Goal: Task Accomplishment & Management: Manage account settings

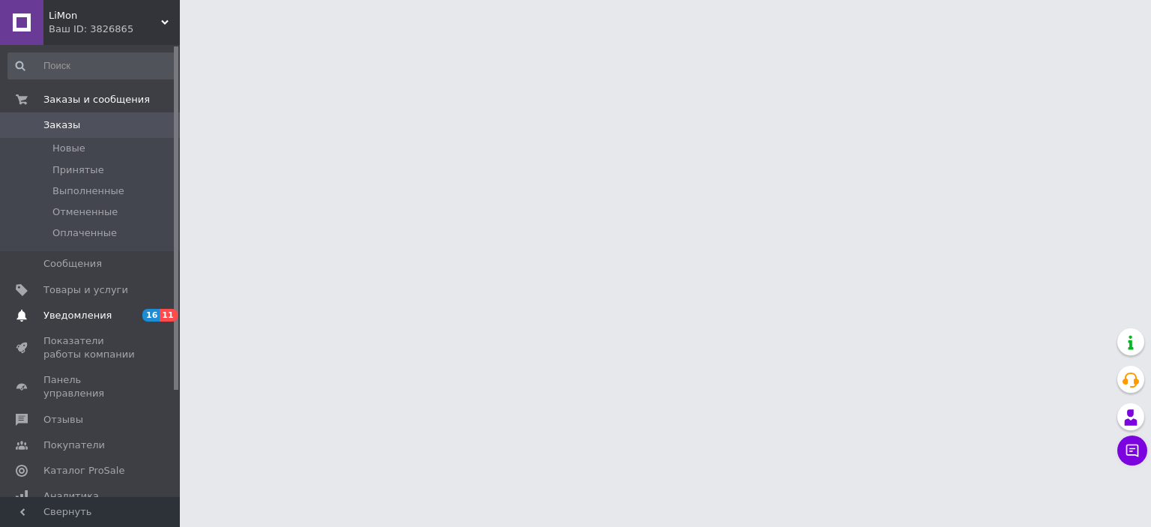
click at [100, 314] on span "Уведомления" at bounding box center [77, 315] width 68 height 13
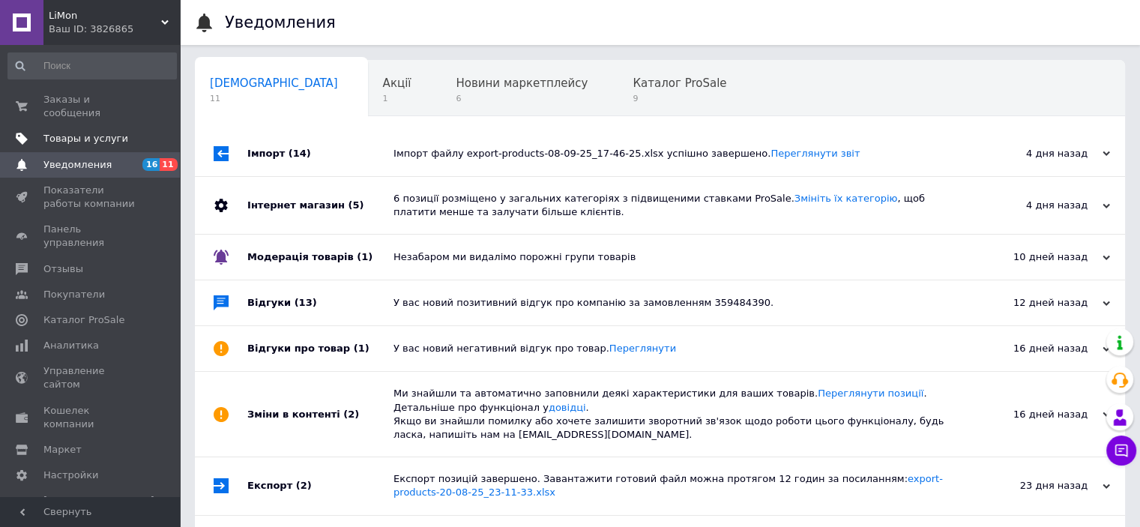
click at [88, 132] on span "Товары и услуги" at bounding box center [85, 138] width 85 height 13
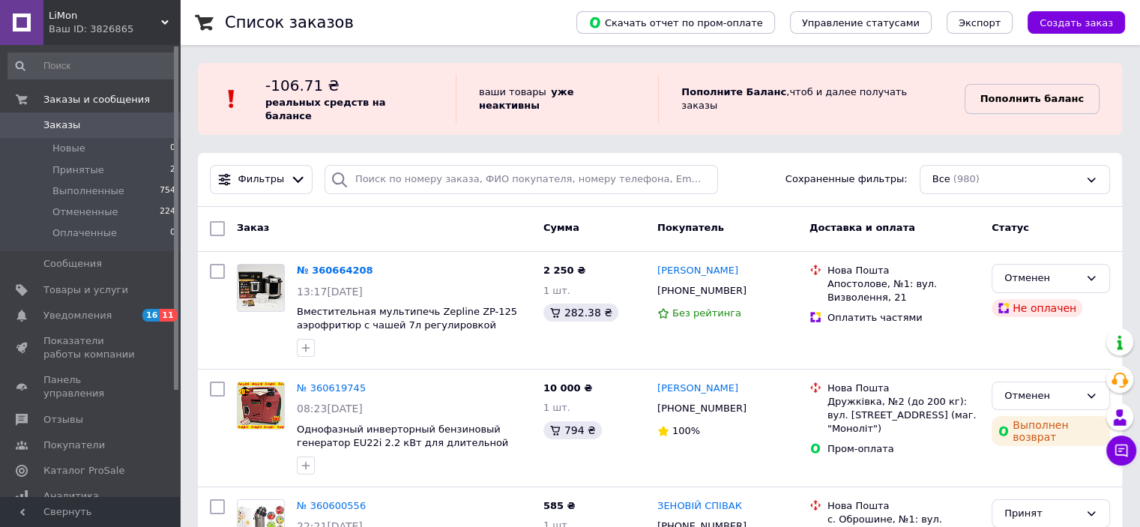
click at [1016, 98] on b "Пополнить баланс" at bounding box center [1031, 98] width 103 height 11
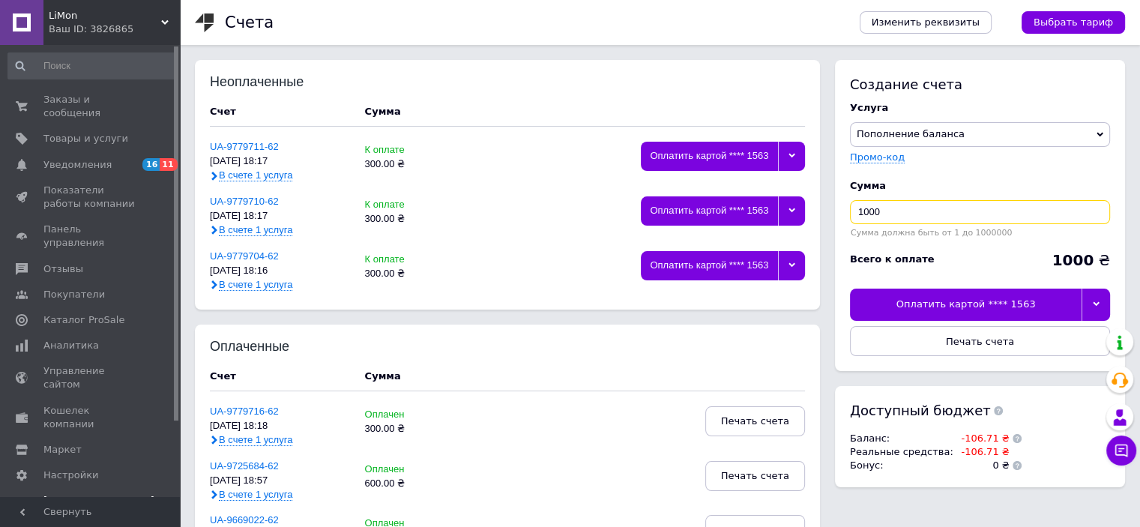
drag, startPoint x: 881, startPoint y: 208, endPoint x: 863, endPoint y: 206, distance: 18.0
click at [863, 206] on input "1000" at bounding box center [980, 212] width 260 height 24
type input "1"
type input "300"
click at [1096, 298] on div at bounding box center [1095, 304] width 28 height 31
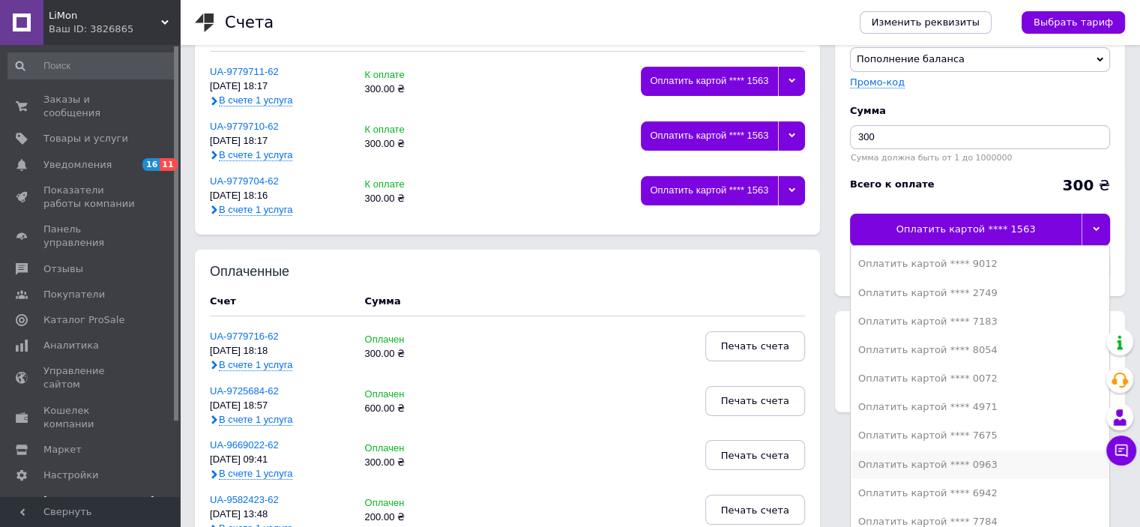
scroll to position [150, 0]
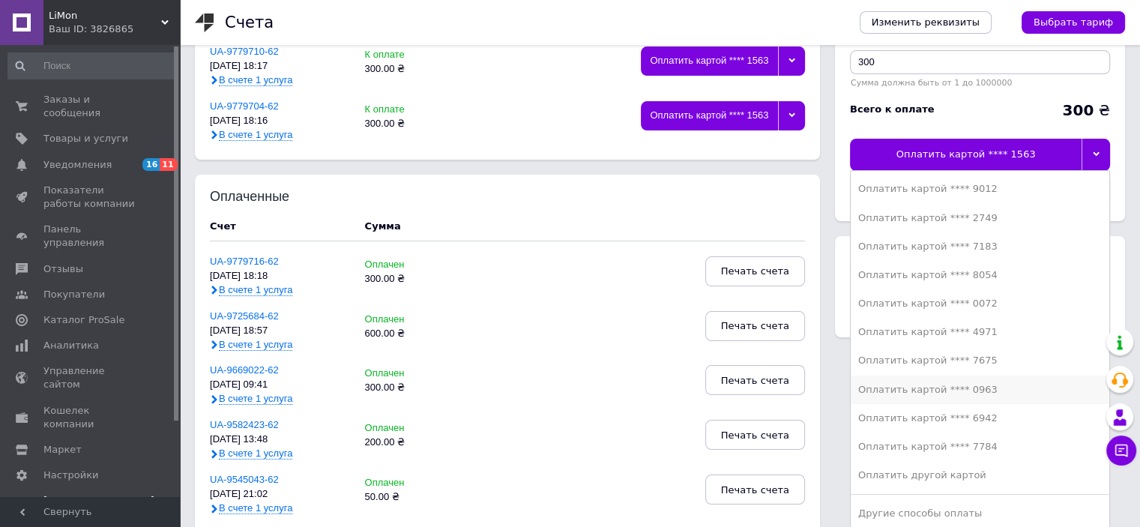
click at [969, 383] on div "Оплатить картой **** 0963" at bounding box center [980, 389] width 244 height 13
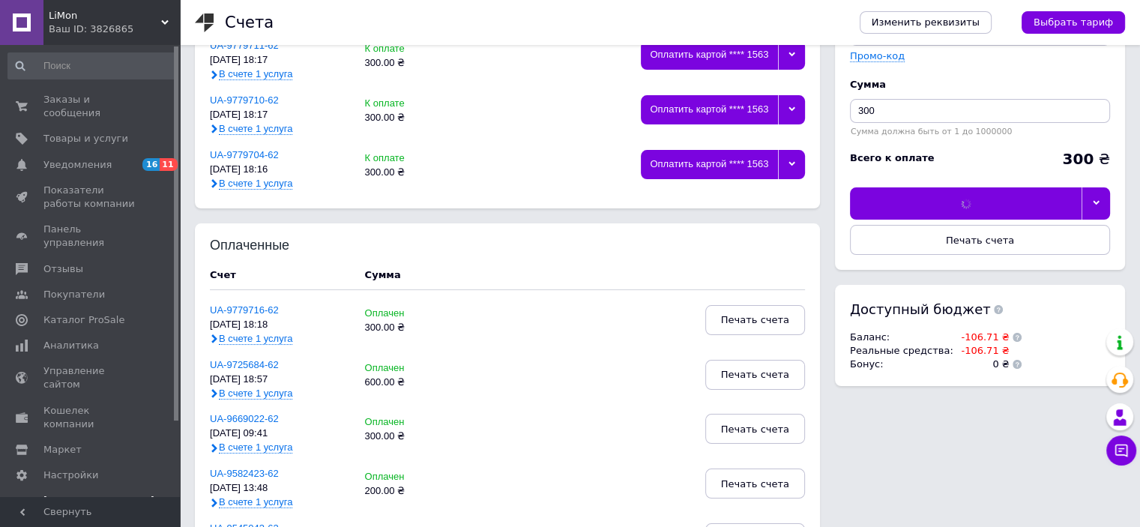
scroll to position [75, 0]
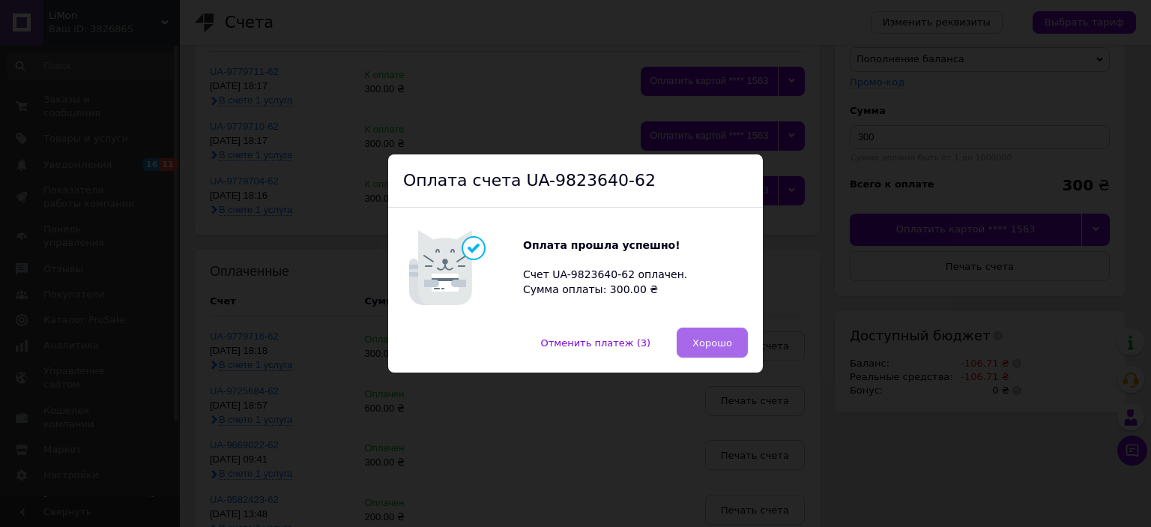
click at [705, 341] on span "Хорошо" at bounding box center [713, 342] width 40 height 11
